Goal: Task Accomplishment & Management: Use online tool/utility

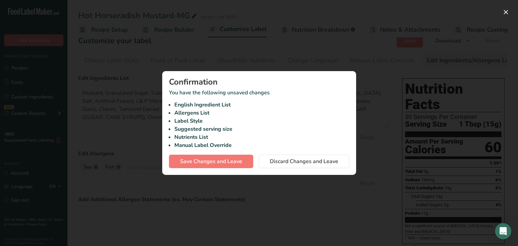
scroll to position [0, 61]
click at [240, 168] on button "Save Changes and Leave" at bounding box center [211, 161] width 84 height 13
click at [237, 165] on div "Save Changes and Leave Discard Changes and Leave" at bounding box center [259, 161] width 180 height 13
type textarea "Mustard, Granulated Sugar, Tulkoff Brand Prepared Horseradish (Horseradish, Dis…"
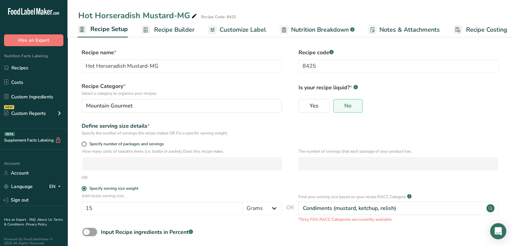
click at [183, 28] on span "Recipe Builder" at bounding box center [174, 29] width 40 height 9
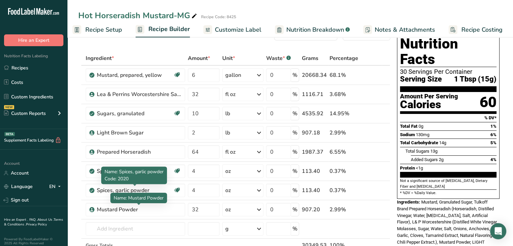
scroll to position [34, 0]
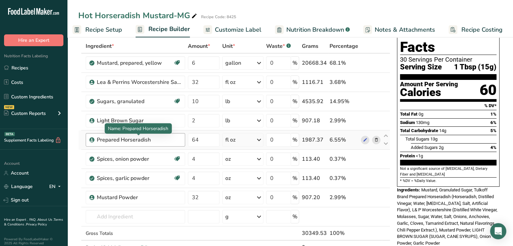
click at [162, 138] on div "Prepared Horseradish" at bounding box center [139, 140] width 84 height 8
